Goal: Entertainment & Leisure: Consume media (video, audio)

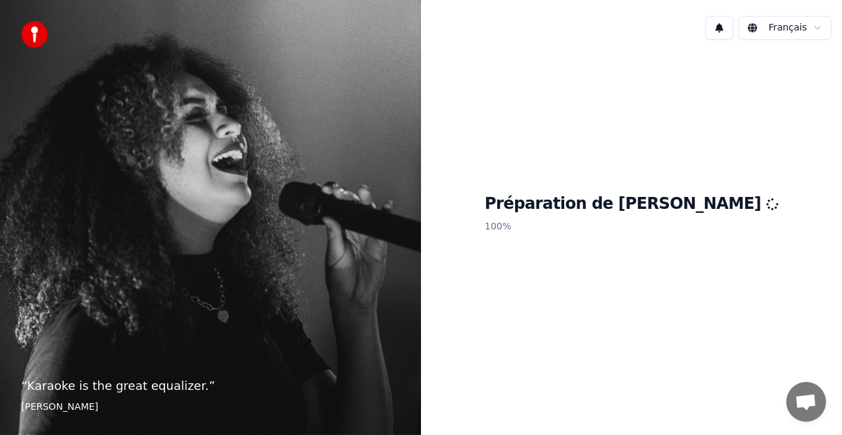
scroll to position [194, 0]
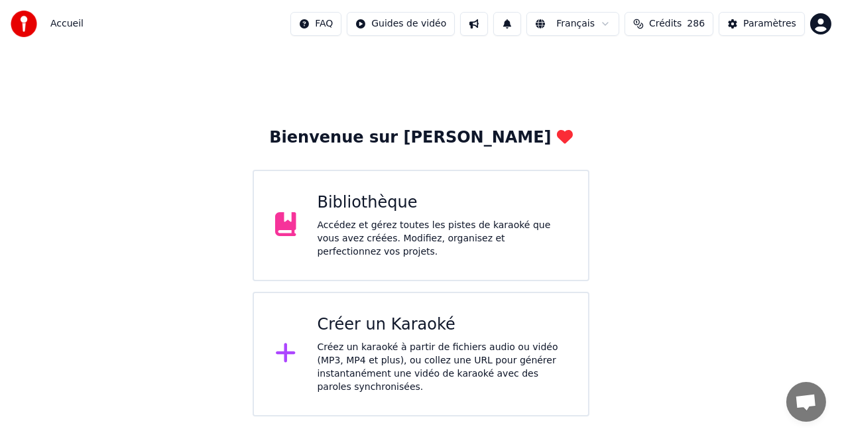
click at [414, 314] on div "Créer un Karaoké" at bounding box center [442, 324] width 250 height 21
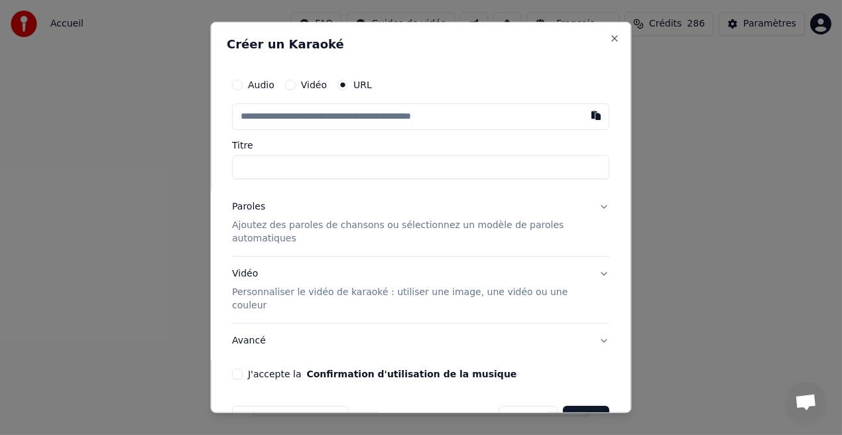
click at [248, 118] on input "text" at bounding box center [421, 116] width 377 height 27
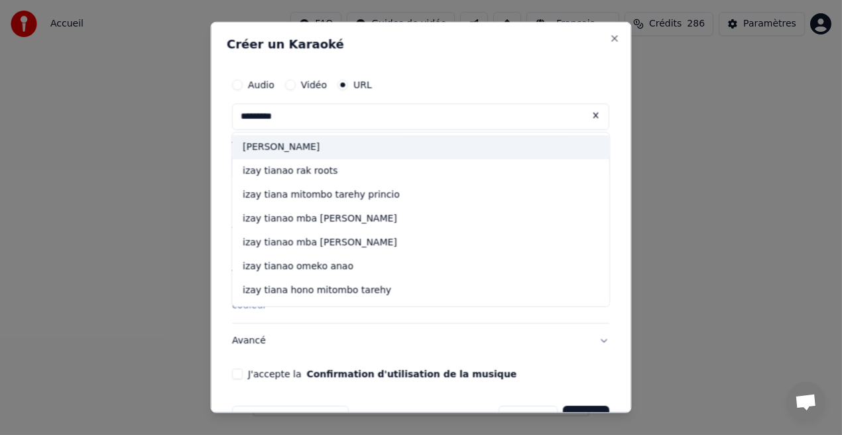
drag, startPoint x: 280, startPoint y: 117, endPoint x: 182, endPoint y: 128, distance: 98.7
click at [182, 128] on body "Accueil FAQ Guides de vidéo Français Crédits 286 Paramètres Bienvenue sur Youka…" at bounding box center [421, 208] width 842 height 416
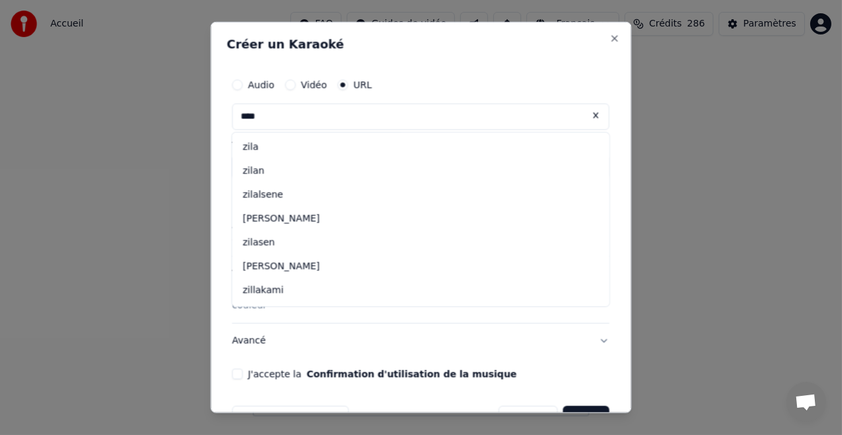
type input "****"
click at [260, 121] on input "****" at bounding box center [421, 116] width 377 height 27
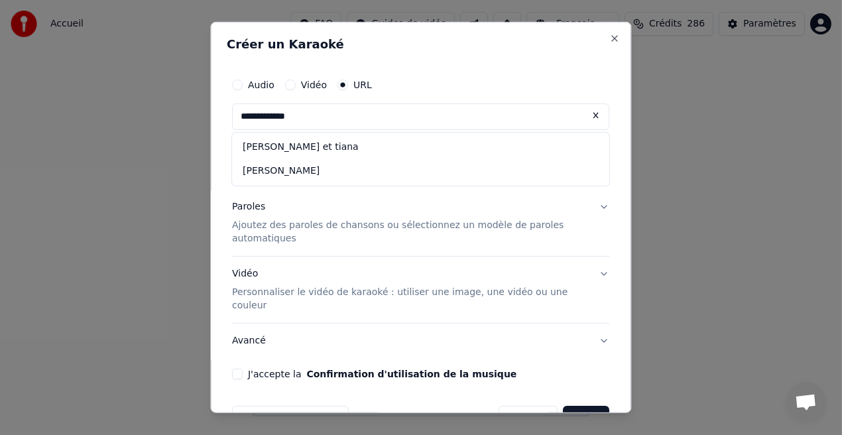
click at [296, 119] on input "**********" at bounding box center [421, 116] width 377 height 27
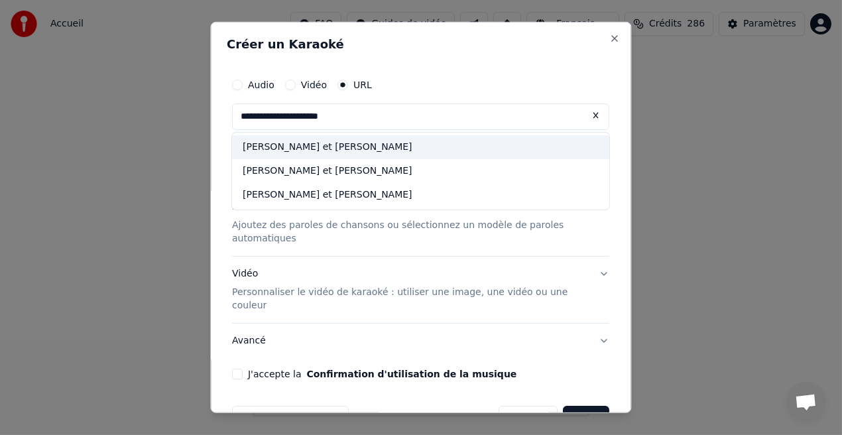
click at [323, 143] on div "[PERSON_NAME] et [PERSON_NAME]" at bounding box center [421, 147] width 377 height 24
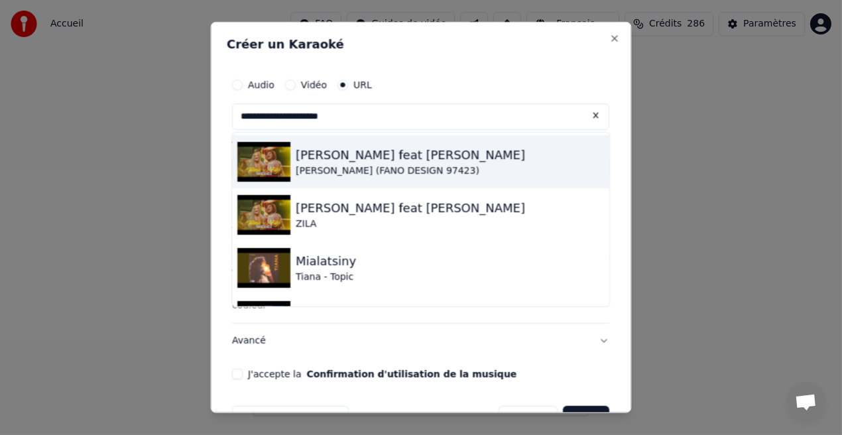
click at [321, 153] on div "[PERSON_NAME] feat [PERSON_NAME]" at bounding box center [410, 155] width 229 height 19
type input "**********"
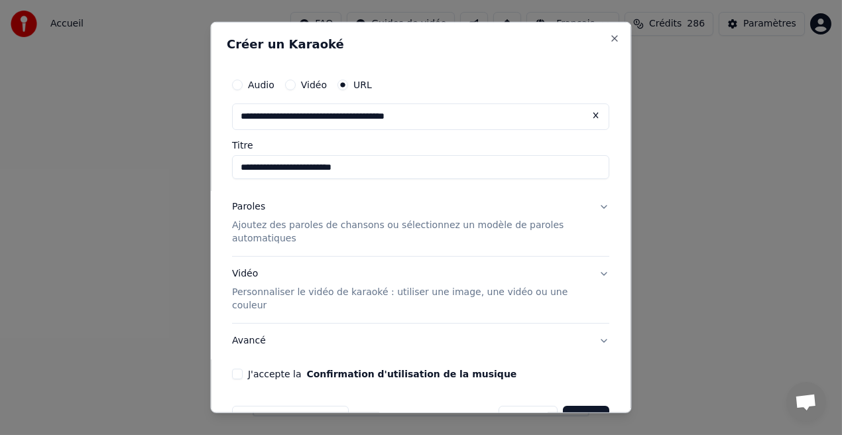
click at [573, 406] on button "Créer" at bounding box center [586, 418] width 46 height 24
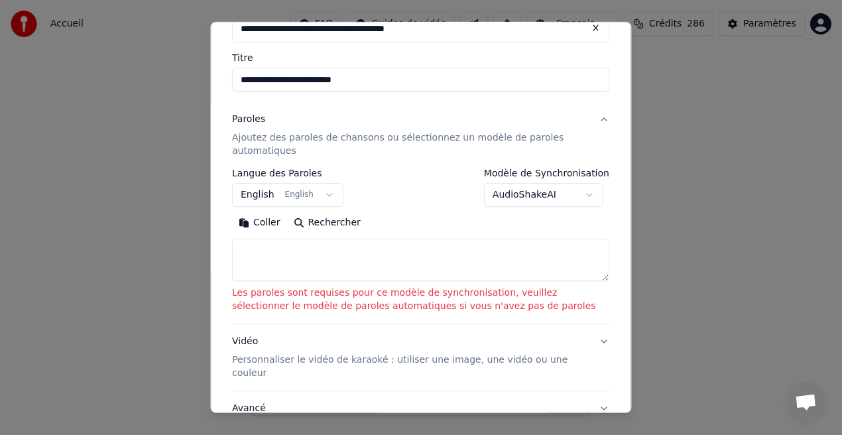
scroll to position [95, 0]
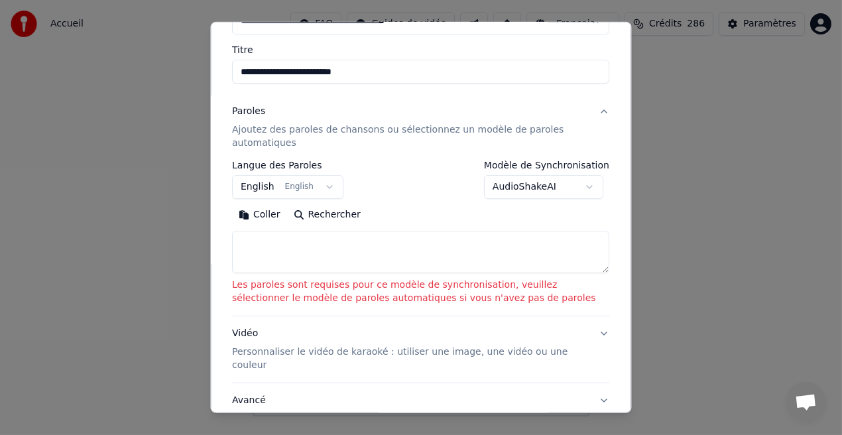
click at [579, 184] on body "Accueil FAQ Guides de vidéo Français Crédits 286 Paramètres Bienvenue sur Youka…" at bounding box center [421, 208] width 842 height 416
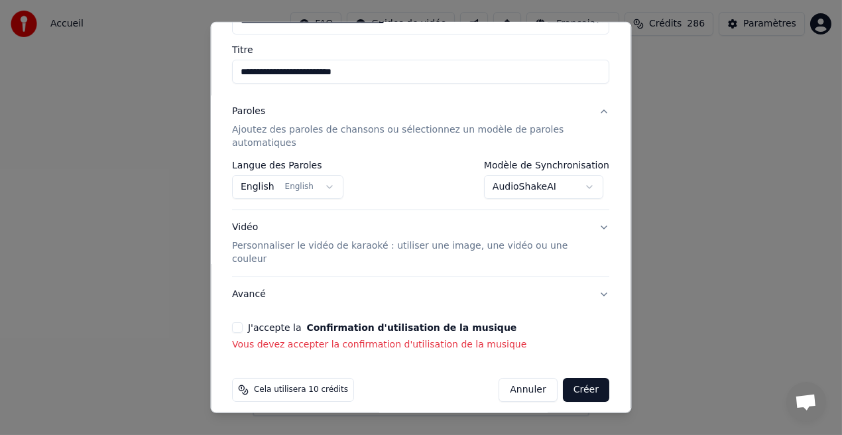
scroll to position [91, 0]
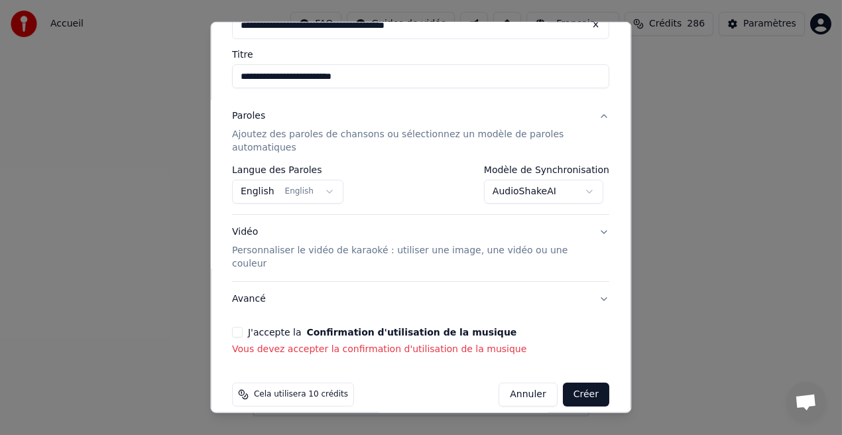
click at [565, 382] on button "Créer" at bounding box center [586, 394] width 46 height 24
click at [318, 191] on button "English English" at bounding box center [288, 192] width 111 height 24
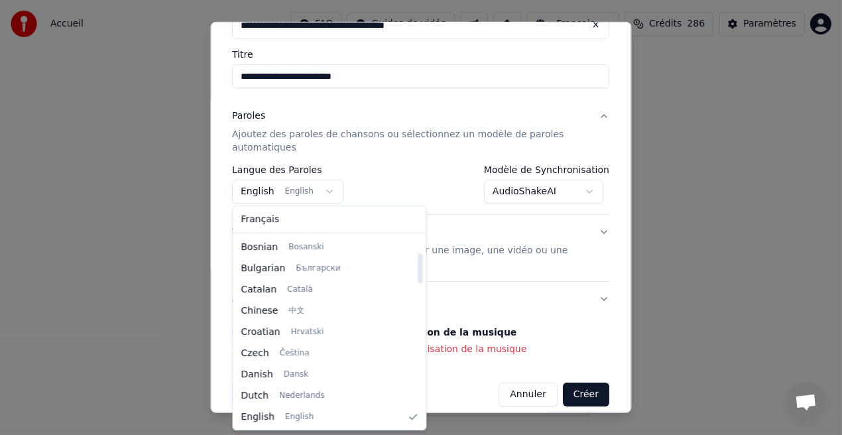
scroll to position [105, 0]
click at [418, 276] on div at bounding box center [420, 268] width 5 height 30
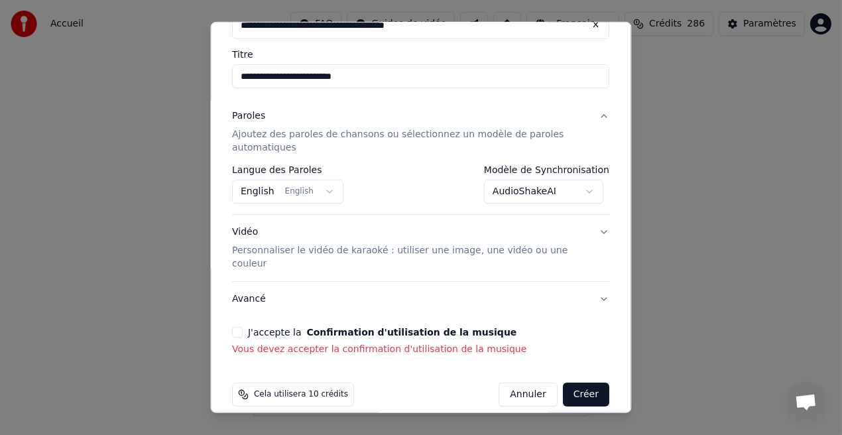
click at [589, 191] on body "Accueil FAQ Guides de vidéo Français Crédits 286 Paramètres Bienvenue sur Youka…" at bounding box center [421, 208] width 842 height 416
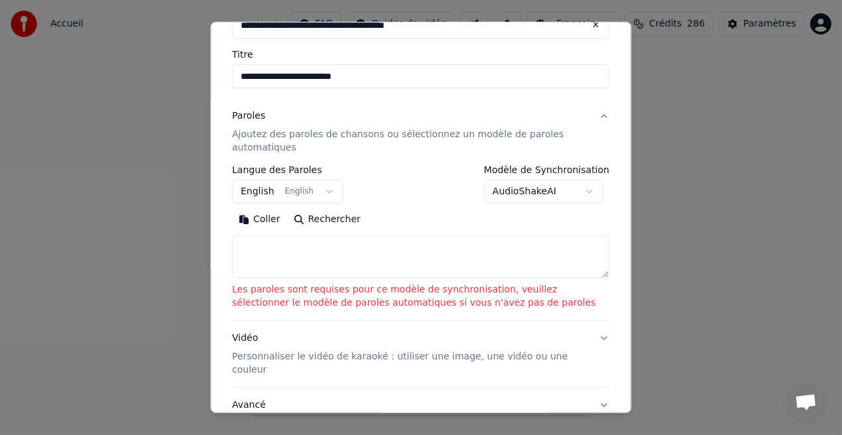
scroll to position [197, 0]
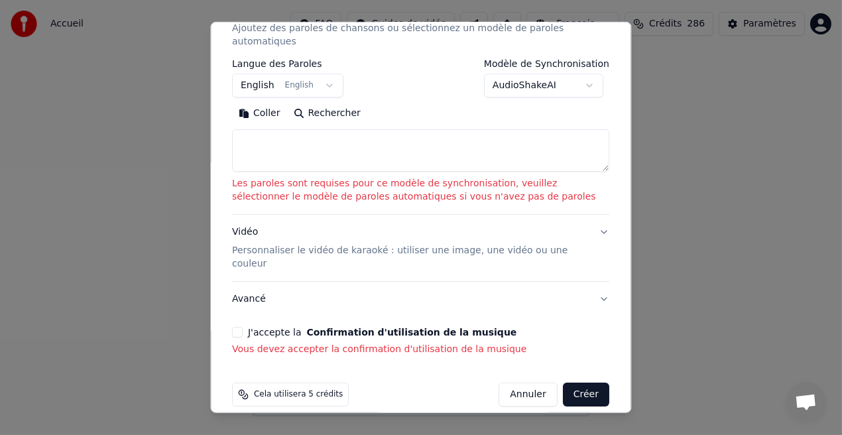
click at [237, 327] on button "J'accepte la Confirmation d'utilisation de la musique" at bounding box center [238, 332] width 11 height 11
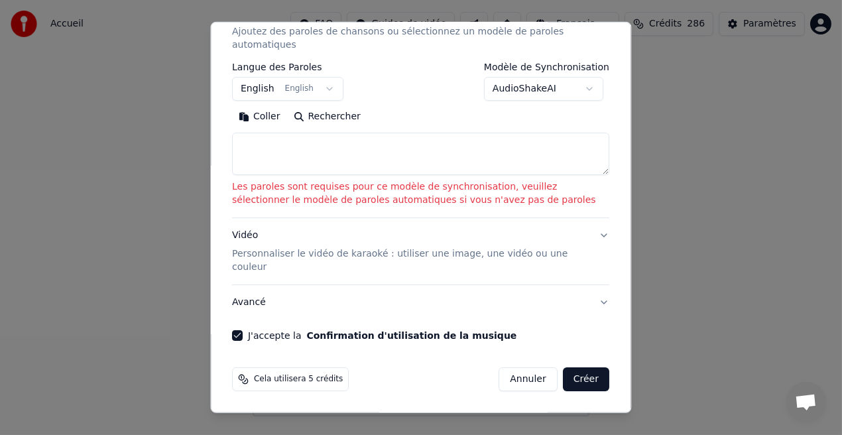
scroll to position [178, 0]
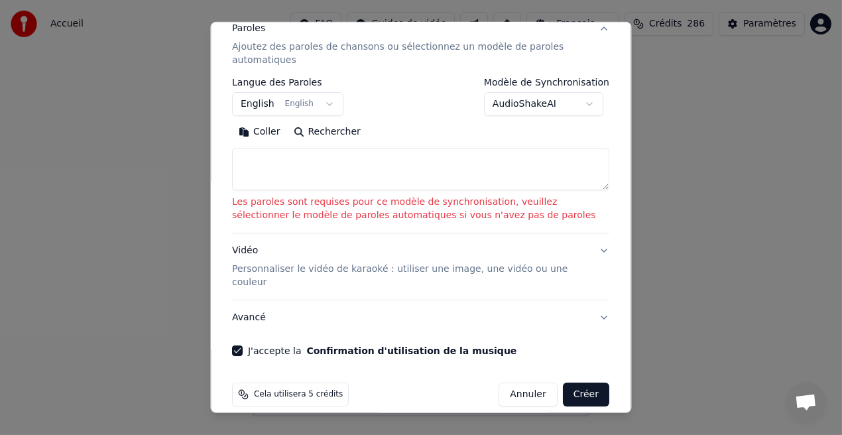
click at [575, 382] on button "Créer" at bounding box center [586, 394] width 46 height 24
click at [579, 99] on body "Accueil FAQ Guides de vidéo Français Crédits 286 Paramètres Bienvenue sur Youka…" at bounding box center [421, 208] width 842 height 416
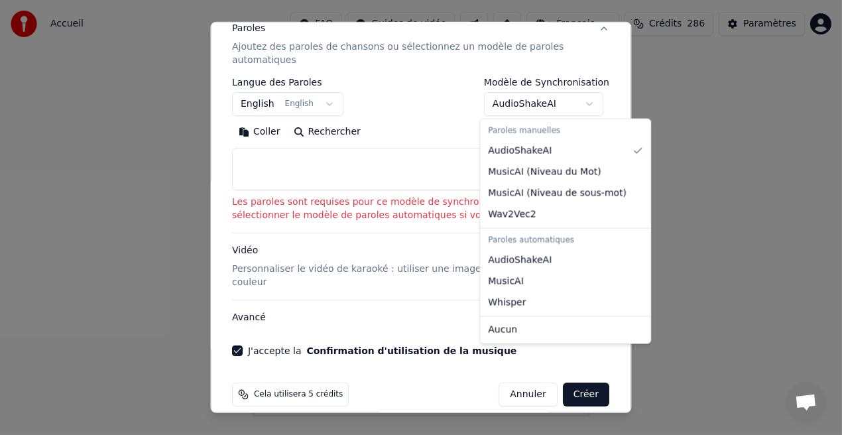
select select "**********"
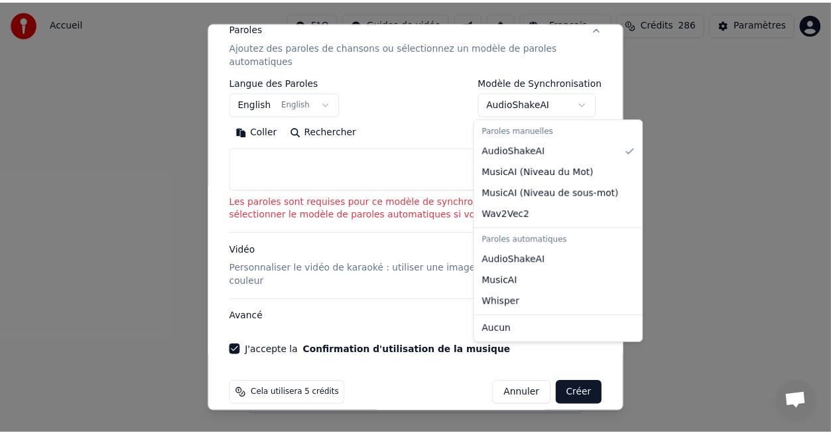
scroll to position [72, 0]
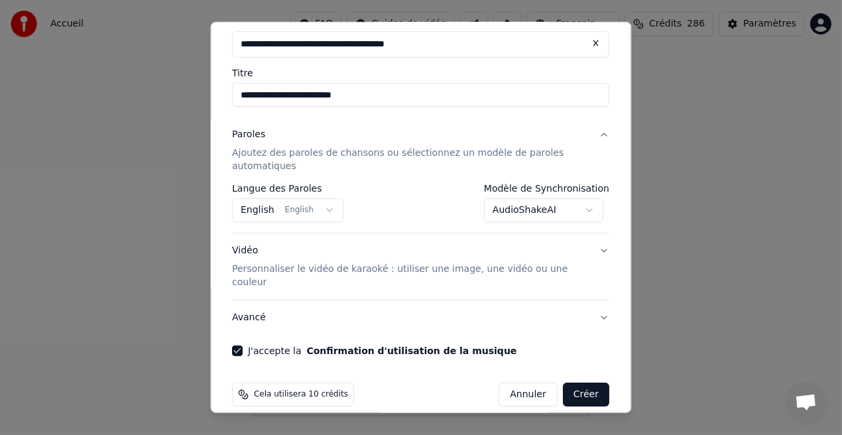
click at [577, 384] on button "Créer" at bounding box center [586, 394] width 46 height 24
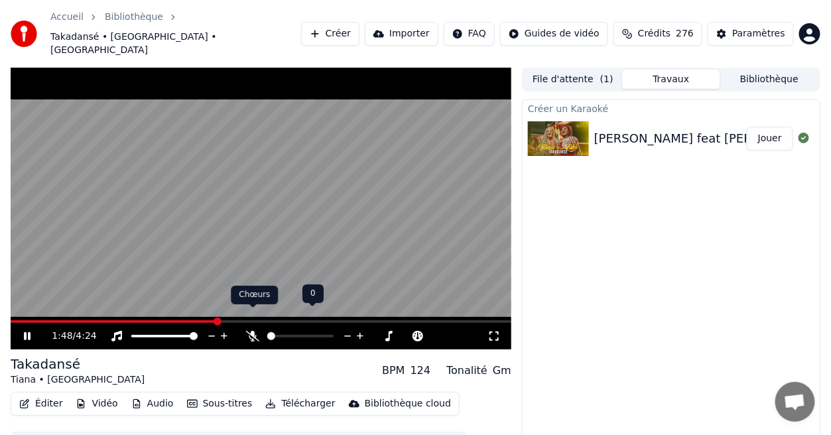
click at [250, 331] on icon at bounding box center [252, 336] width 13 height 11
click at [768, 127] on button "Jouer" at bounding box center [769, 139] width 46 height 24
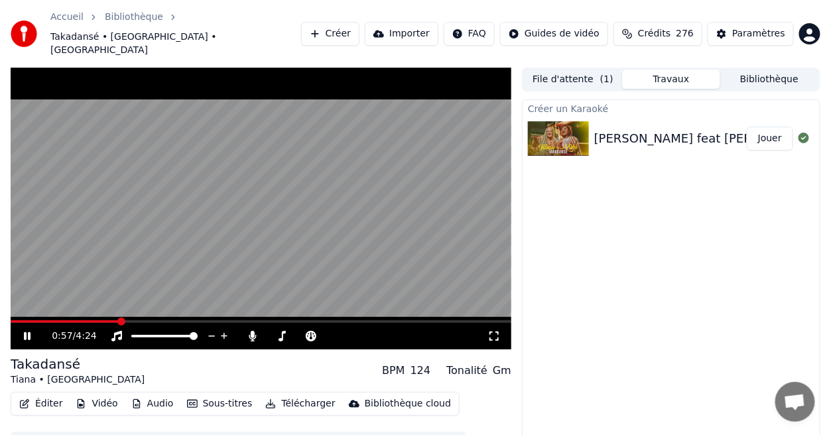
click at [492, 331] on icon at bounding box center [493, 336] width 13 height 11
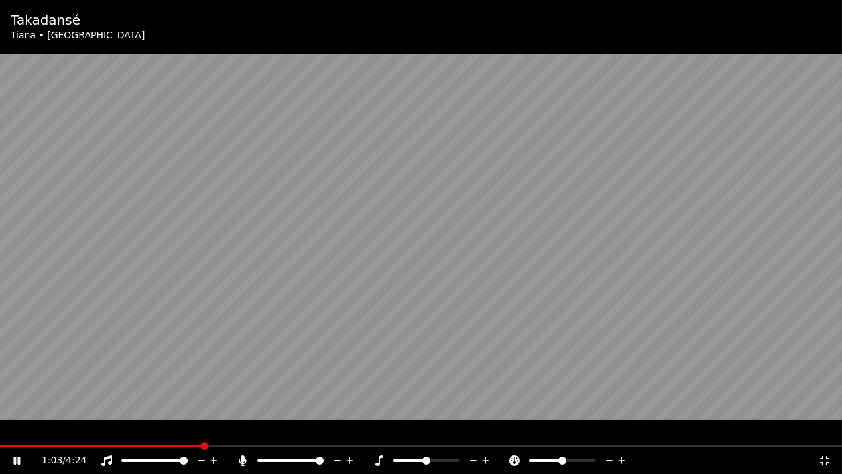
click at [825, 434] on icon at bounding box center [824, 460] width 13 height 11
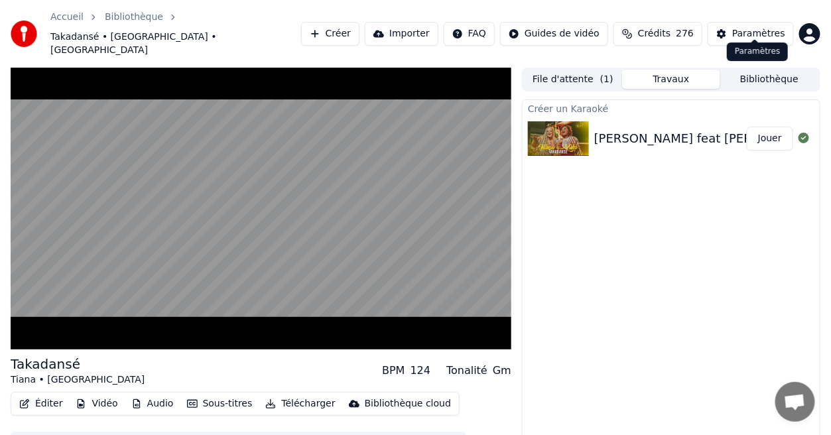
click at [766, 27] on div "Paramètres" at bounding box center [758, 33] width 53 height 13
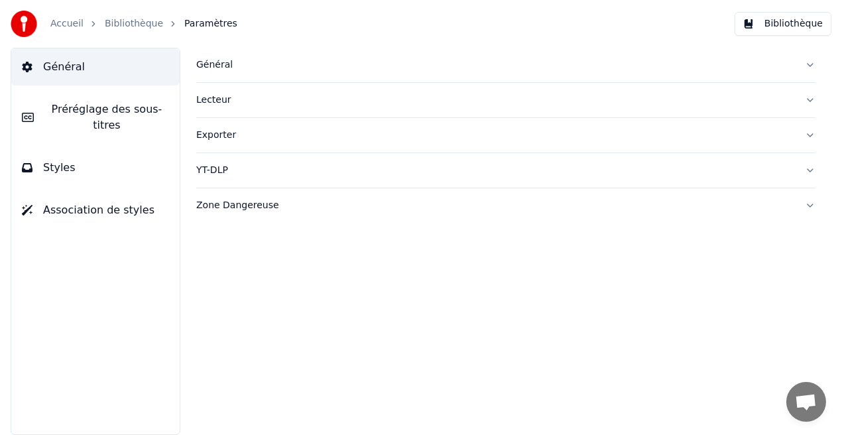
click at [101, 161] on button "Styles" at bounding box center [95, 167] width 168 height 37
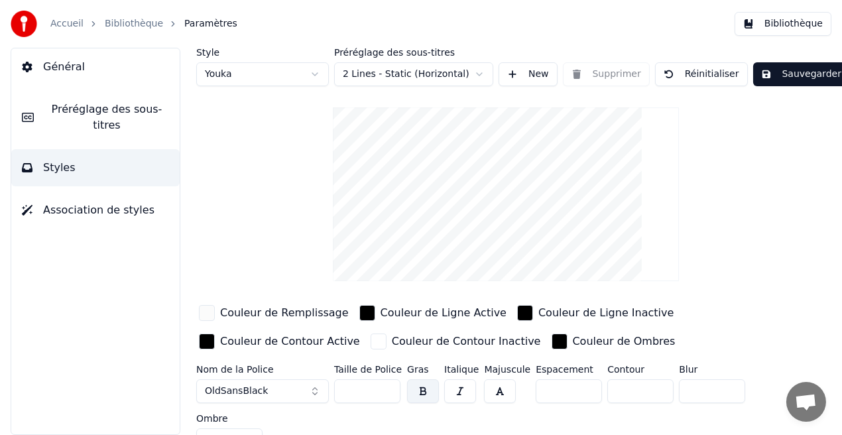
click at [388, 384] on input "**" at bounding box center [367, 391] width 66 height 24
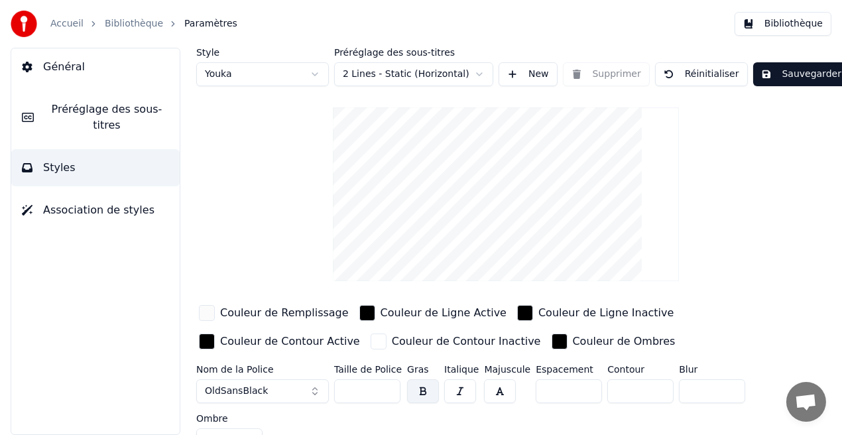
click at [388, 384] on input "**" at bounding box center [367, 391] width 66 height 24
type input "**"
click at [388, 384] on input "**" at bounding box center [367, 391] width 66 height 24
click at [803, 72] on button "Sauvegarder" at bounding box center [801, 74] width 96 height 24
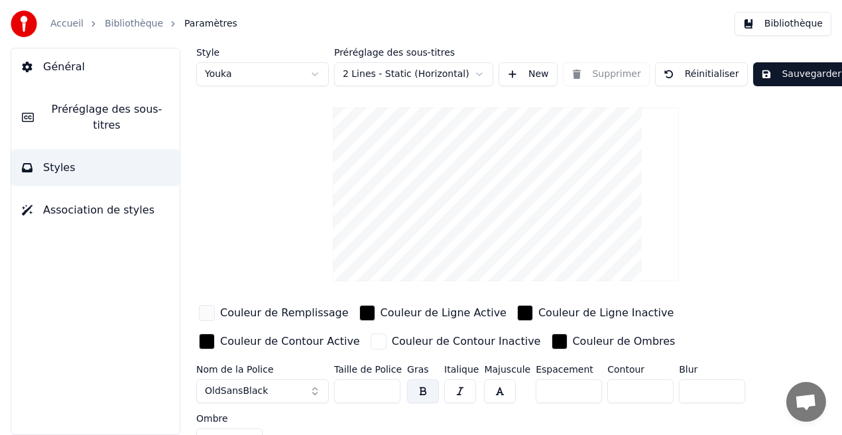
click at [793, 74] on button "Sauvegarder" at bounding box center [801, 74] width 96 height 24
click at [797, 29] on button "Bibliothèque" at bounding box center [782, 24] width 97 height 24
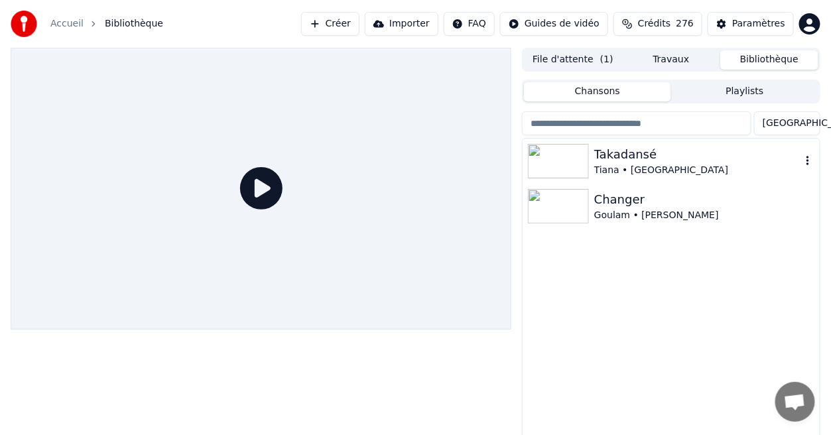
click at [639, 164] on div "Tiana • [GEOGRAPHIC_DATA]" at bounding box center [697, 170] width 207 height 13
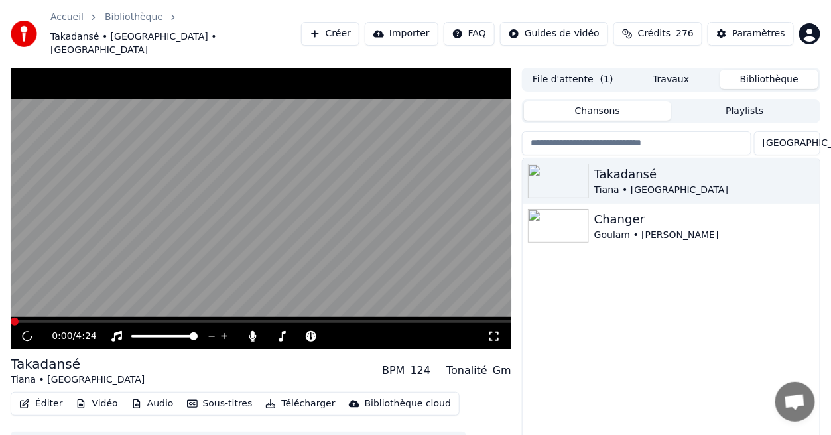
click at [492, 329] on div "0:00 / 4:24" at bounding box center [261, 335] width 490 height 13
click at [495, 331] on icon at bounding box center [493, 336] width 13 height 11
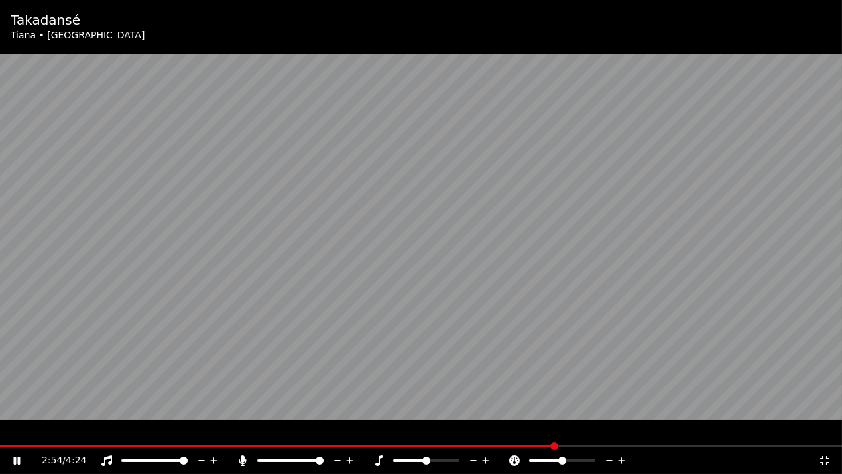
click at [826, 434] on icon at bounding box center [824, 460] width 13 height 11
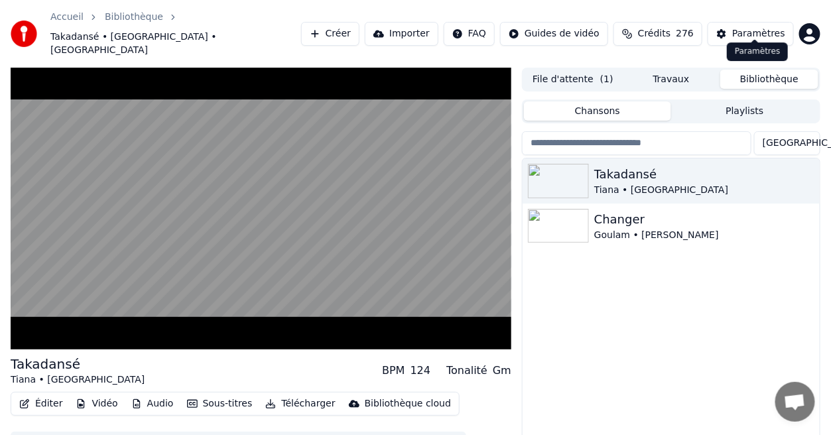
click at [778, 27] on div "Paramètres" at bounding box center [758, 33] width 53 height 13
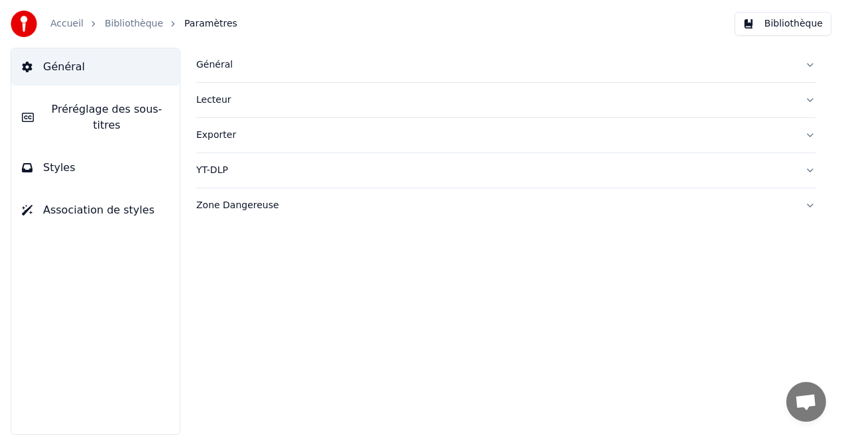
click at [160, 155] on button "Styles" at bounding box center [95, 167] width 168 height 37
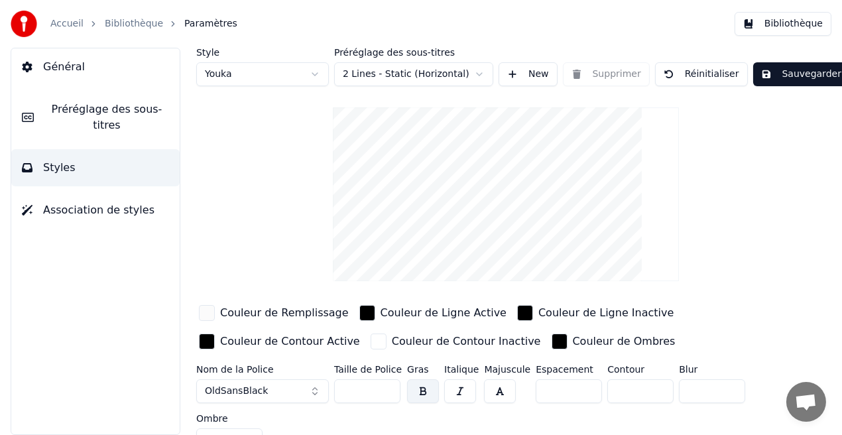
click at [388, 386] on input "**" at bounding box center [367, 391] width 66 height 24
type input "***"
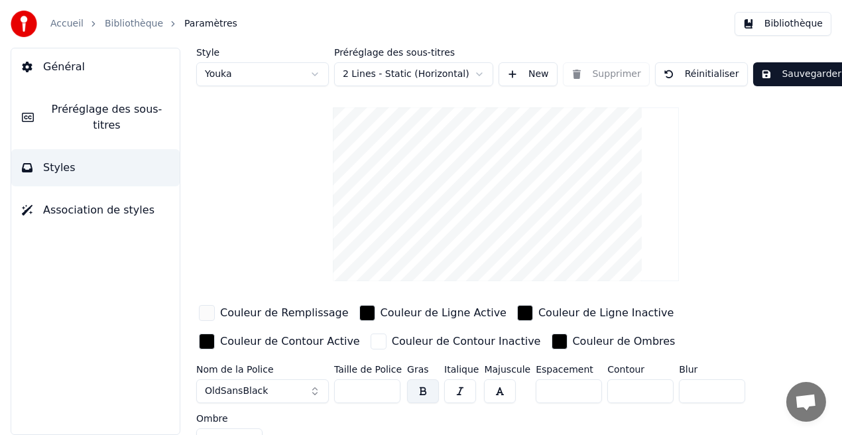
click at [388, 386] on input "***" at bounding box center [367, 391] width 66 height 24
click at [790, 73] on button "Sauvegarder" at bounding box center [801, 74] width 96 height 24
click at [803, 29] on button "Bibliothèque" at bounding box center [782, 24] width 97 height 24
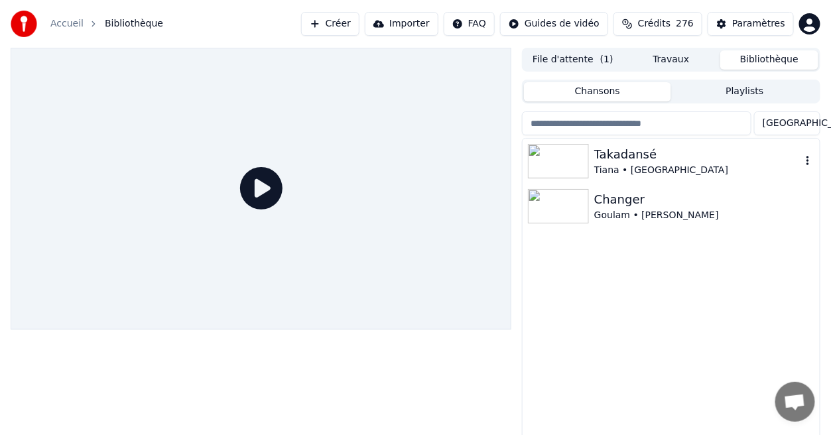
click at [642, 159] on div "Takadansé" at bounding box center [697, 154] width 207 height 19
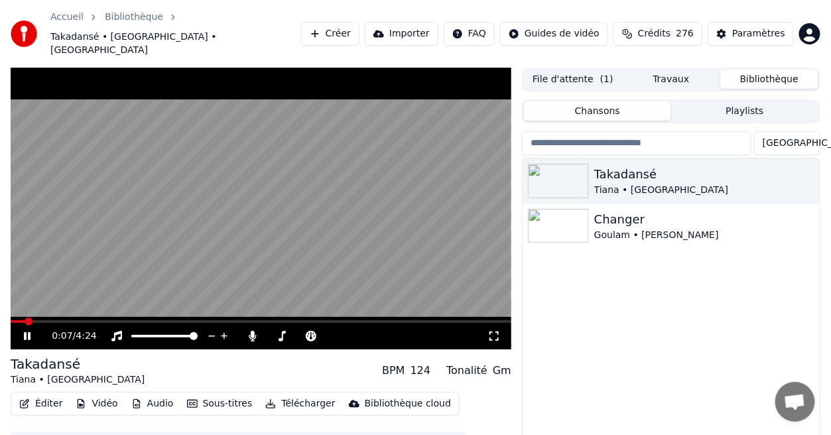
click at [494, 331] on icon at bounding box center [493, 336] width 13 height 11
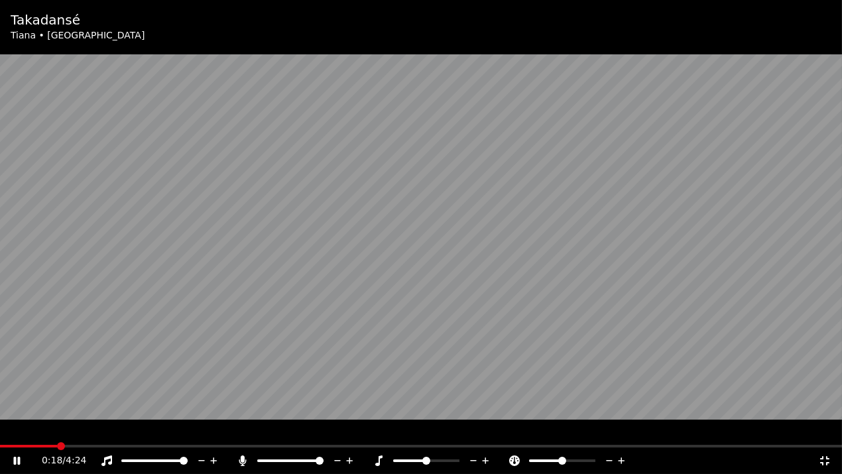
click at [58, 434] on span at bounding box center [421, 446] width 842 height 3
click at [826, 434] on icon at bounding box center [824, 460] width 13 height 11
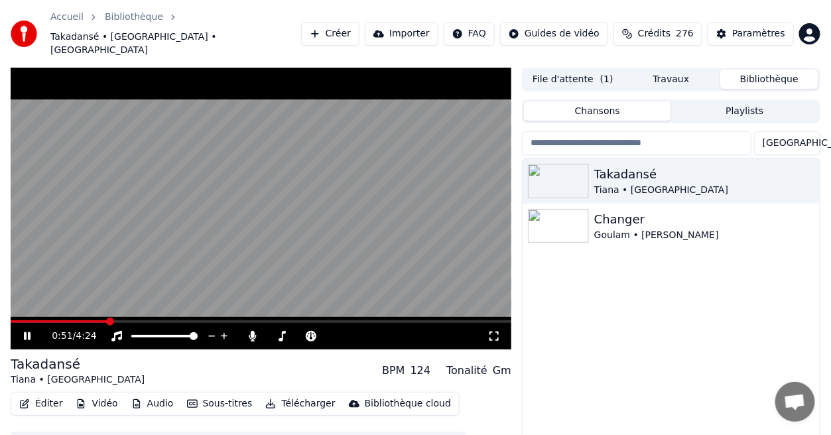
click at [159, 300] on video at bounding box center [261, 209] width 500 height 282
click at [159, 320] on span at bounding box center [261, 321] width 500 height 3
click at [200, 320] on span at bounding box center [261, 321] width 500 height 3
click at [181, 320] on span at bounding box center [96, 321] width 170 height 3
click at [217, 320] on span at bounding box center [261, 321] width 500 height 3
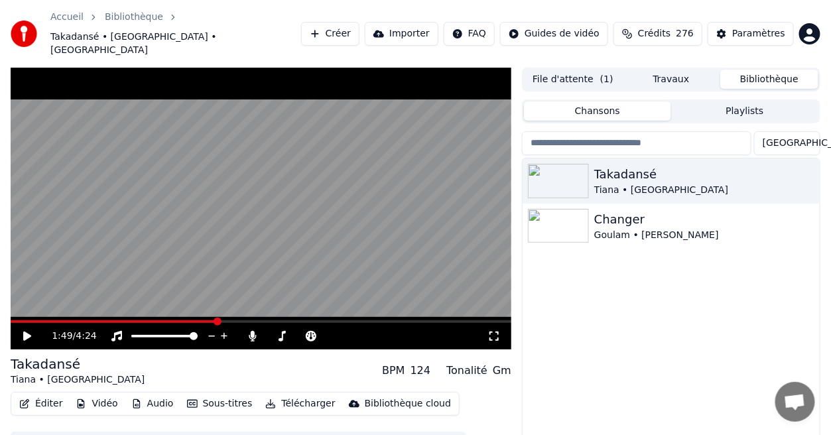
click at [247, 320] on span at bounding box center [261, 321] width 500 height 3
click at [281, 320] on span at bounding box center [261, 321] width 500 height 3
click at [310, 320] on span at bounding box center [261, 321] width 500 height 3
click at [331, 320] on span at bounding box center [261, 321] width 500 height 3
click at [373, 320] on span at bounding box center [261, 321] width 500 height 3
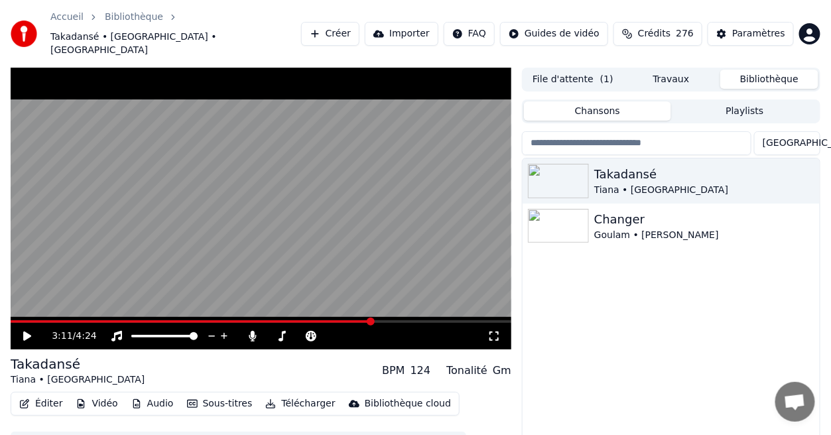
click at [395, 323] on div "3:11 / 4:24" at bounding box center [261, 336] width 500 height 27
click at [407, 320] on span at bounding box center [261, 321] width 500 height 3
click at [430, 320] on span at bounding box center [261, 321] width 500 height 3
click at [458, 320] on span at bounding box center [261, 321] width 500 height 3
click at [469, 320] on span at bounding box center [261, 321] width 500 height 3
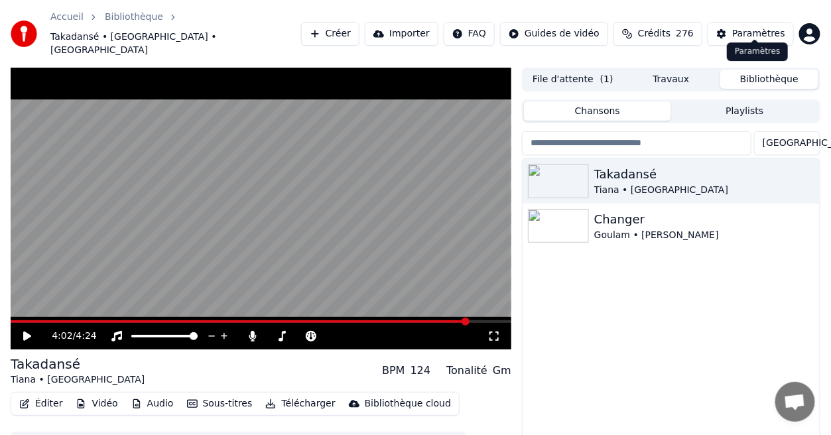
click at [751, 27] on div "Paramètres" at bounding box center [758, 33] width 53 height 13
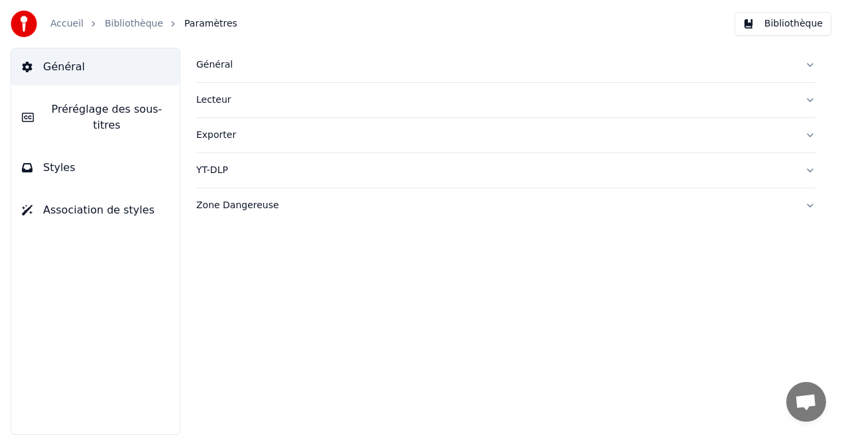
click at [143, 162] on button "Styles" at bounding box center [95, 167] width 168 height 37
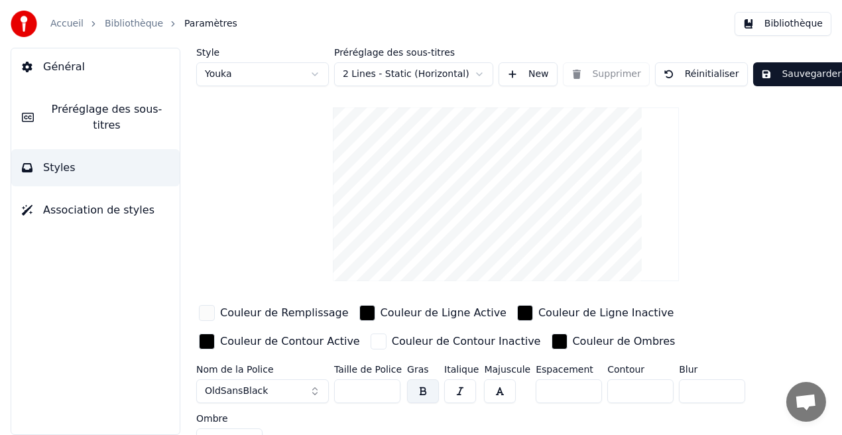
click at [388, 386] on input "***" at bounding box center [367, 391] width 66 height 24
type input "***"
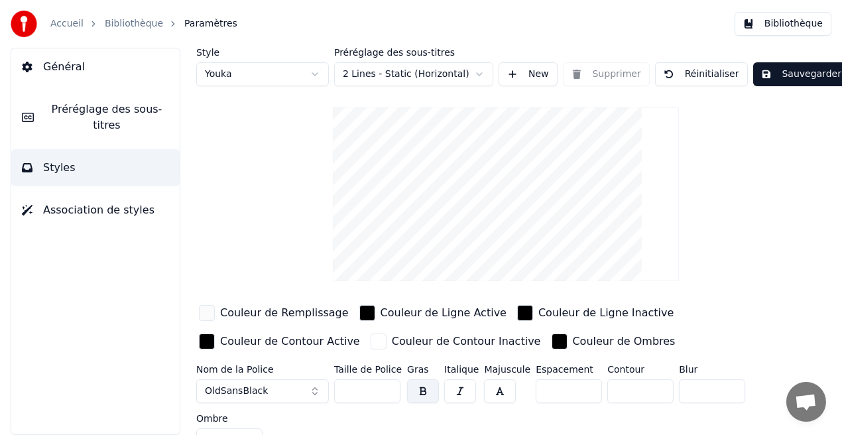
click at [388, 386] on input "***" at bounding box center [367, 391] width 66 height 24
click at [770, 78] on button "Sauvegarder" at bounding box center [801, 74] width 96 height 24
click at [784, 21] on button "Bibliothèque" at bounding box center [782, 24] width 97 height 24
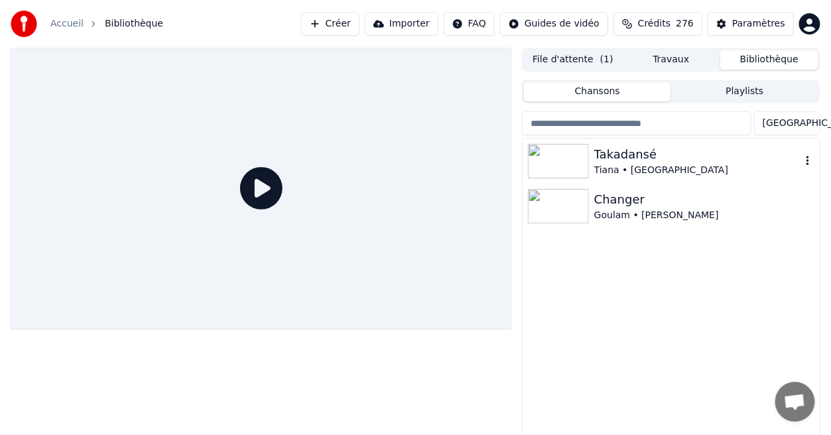
click at [589, 158] on div at bounding box center [561, 161] width 66 height 34
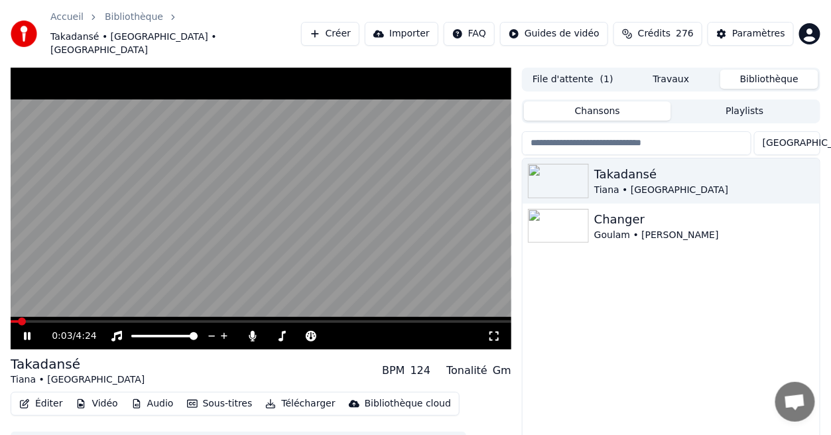
click at [494, 331] on icon at bounding box center [493, 336] width 13 height 11
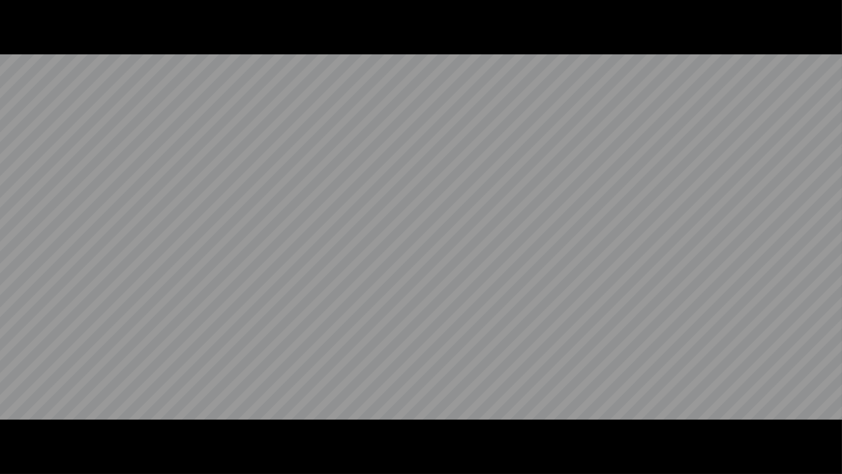
click at [18, 434] on video at bounding box center [421, 237] width 842 height 474
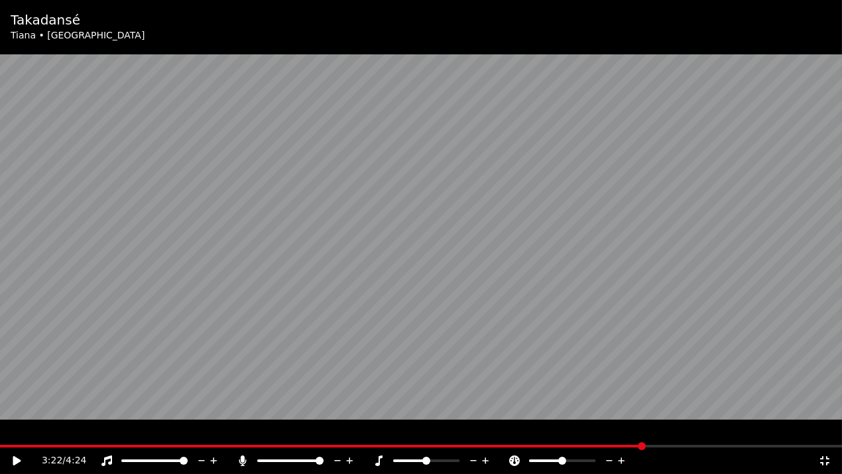
click at [825, 434] on icon at bounding box center [824, 460] width 13 height 11
